Goal: Book appointment/travel/reservation

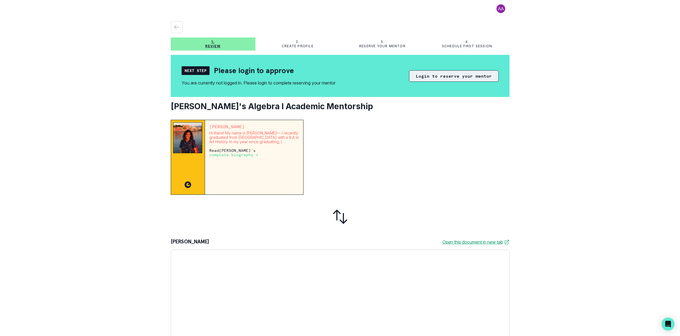
click at [465, 76] on button "Login to reserve your mentor" at bounding box center [454, 75] width 90 height 11
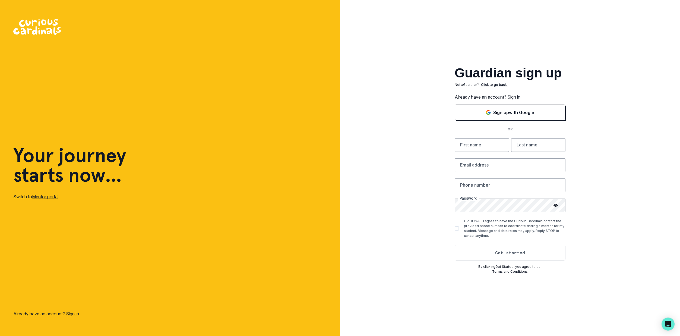
click at [517, 98] on link "Sign in" at bounding box center [513, 96] width 13 height 5
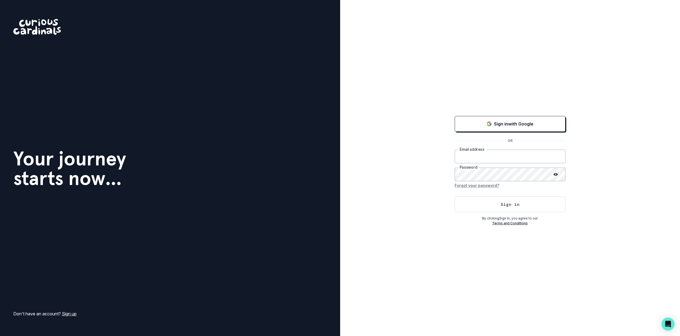
click at [468, 154] on input "email" at bounding box center [509, 156] width 111 height 14
type input "[EMAIL_ADDRESS][DOMAIN_NAME]"
